Goal: Register for event/course

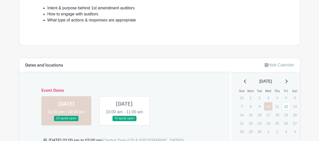
scroll to position [177, 0]
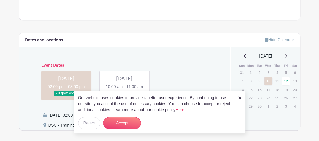
click at [241, 98] on div "Our website uses cookies to provide a better user experience. By continuing to …" at bounding box center [160, 112] width 172 height 43
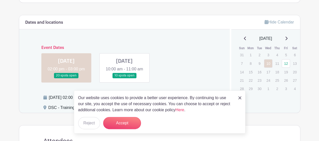
scroll to position [202, 0]
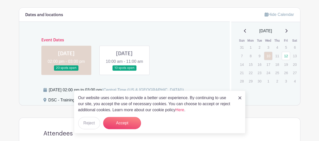
click at [138, 128] on form "Accept" at bounding box center [122, 123] width 38 height 12
click at [126, 127] on button "Accept" at bounding box center [122, 123] width 38 height 12
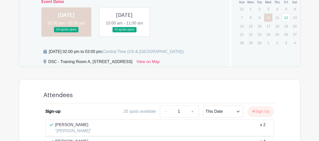
scroll to position [227, 0]
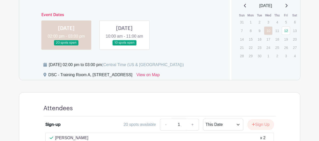
click at [124, 45] on link at bounding box center [124, 45] width 0 height 0
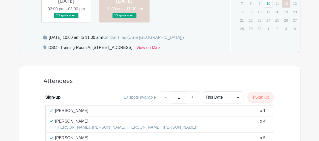
scroll to position [252, 0]
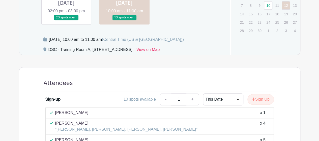
click at [66, 20] on link at bounding box center [66, 20] width 0 height 0
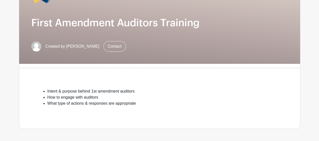
scroll to position [76, 0]
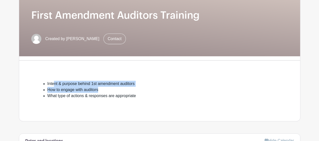
drag, startPoint x: 53, startPoint y: 82, endPoint x: 154, endPoint y: 89, distance: 101.4
click at [154, 89] on ul "Intent & purpose behind 1st amendment auditors How to engage with auditors What…" at bounding box center [159, 90] width 233 height 18
click at [123, 87] on li "How to engage with auditors" at bounding box center [161, 90] width 229 height 6
drag, startPoint x: 139, startPoint y: 81, endPoint x: 51, endPoint y: 83, distance: 88.3
click at [51, 83] on li "Intent & purpose behind 1st amendment auditors" at bounding box center [161, 84] width 229 height 6
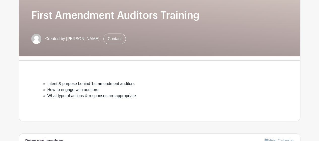
click at [107, 92] on li "How to engage with auditors" at bounding box center [161, 90] width 229 height 6
drag, startPoint x: 136, startPoint y: 89, endPoint x: 53, endPoint y: 88, distance: 82.7
click at [55, 89] on li "How to engage with auditors" at bounding box center [161, 90] width 229 height 6
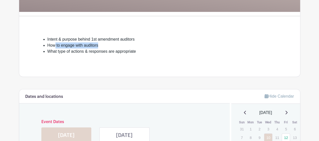
scroll to position [151, 0]
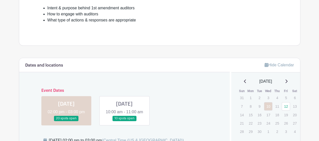
click at [111, 23] on div at bounding box center [159, 26] width 233 height 6
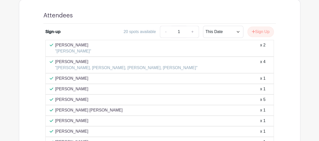
scroll to position [328, 0]
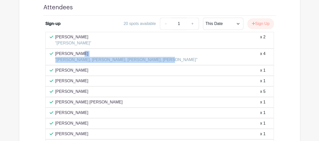
drag, startPoint x: 171, startPoint y: 64, endPoint x: 21, endPoint y: 66, distance: 149.1
click at [21, 66] on div "Attendees Sign-up 20 spots available - 1 + This Date Select Dates Select Dates …" at bounding box center [160, 95] width 282 height 209
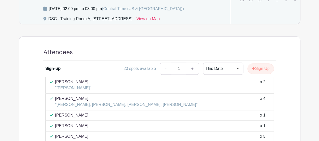
scroll to position [227, 0]
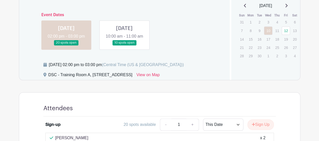
click at [124, 45] on link at bounding box center [124, 45] width 0 height 0
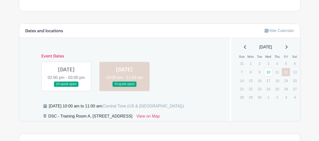
scroll to position [189, 0]
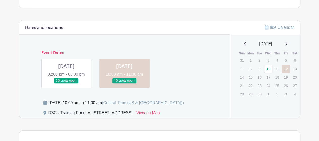
click at [66, 83] on link at bounding box center [66, 83] width 0 height 0
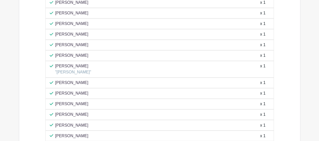
scroll to position [378, 0]
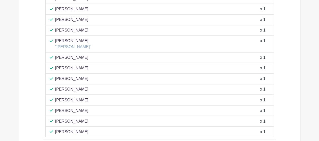
drag, startPoint x: 84, startPoint y: 98, endPoint x: 89, endPoint y: 97, distance: 5.1
click at [89, 97] on p "KRISTINA CHAVEZ" at bounding box center [71, 100] width 33 height 6
drag, startPoint x: 88, startPoint y: 92, endPoint x: 64, endPoint y: 95, distance: 23.9
click at [64, 95] on div "KRISTINA CHAVEZ x 1" at bounding box center [159, 100] width 229 height 11
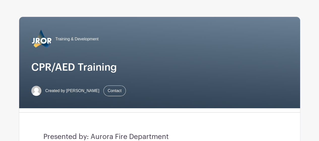
scroll to position [0, 0]
